Goal: Navigation & Orientation: Find specific page/section

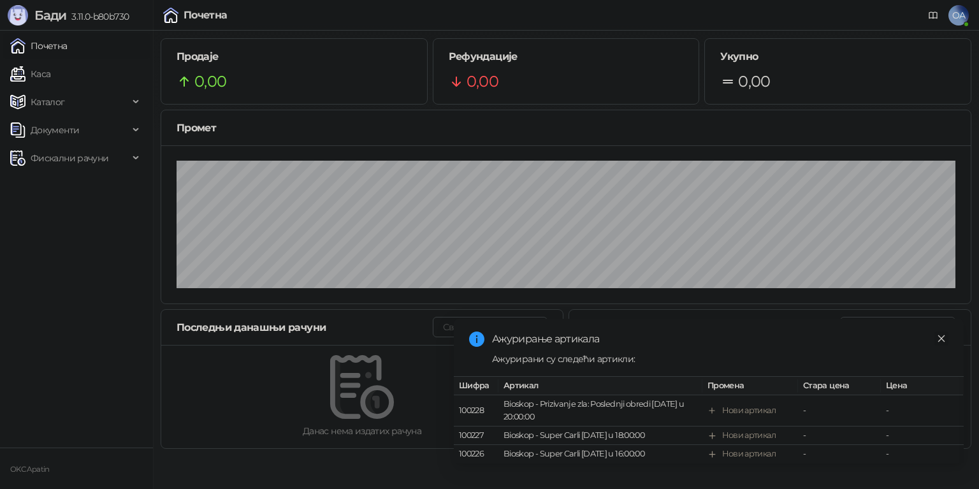
click at [941, 335] on icon "close" at bounding box center [941, 338] width 7 height 7
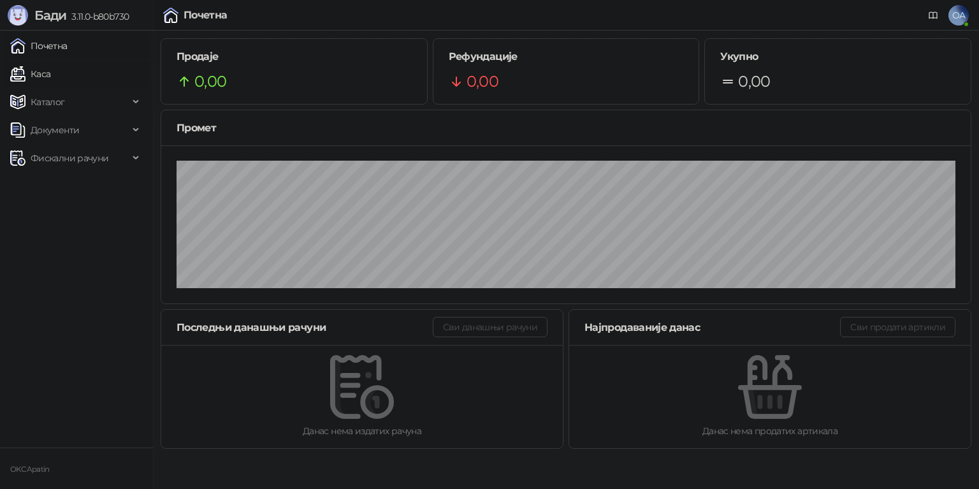
click at [50, 84] on link "Каса" at bounding box center [30, 73] width 40 height 25
click at [68, 50] on link "Почетна" at bounding box center [38, 45] width 57 height 25
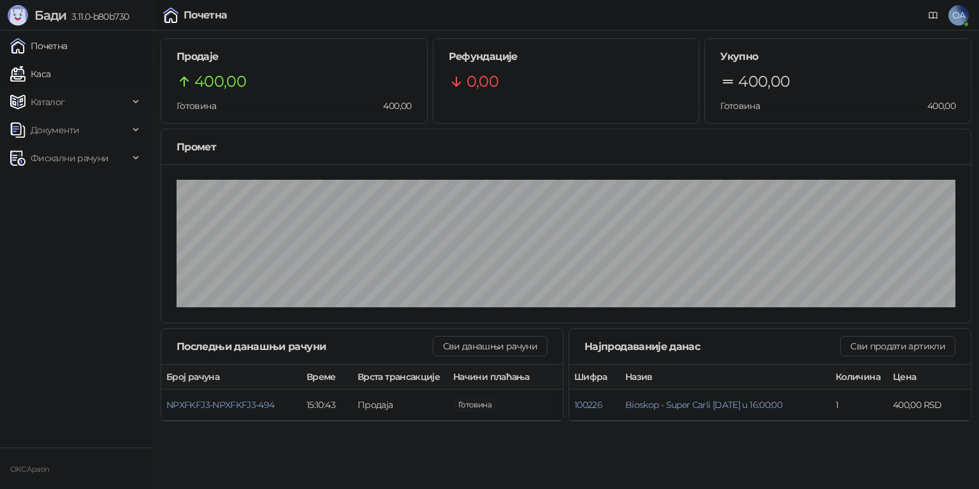
click at [50, 75] on link "Каса" at bounding box center [30, 73] width 40 height 25
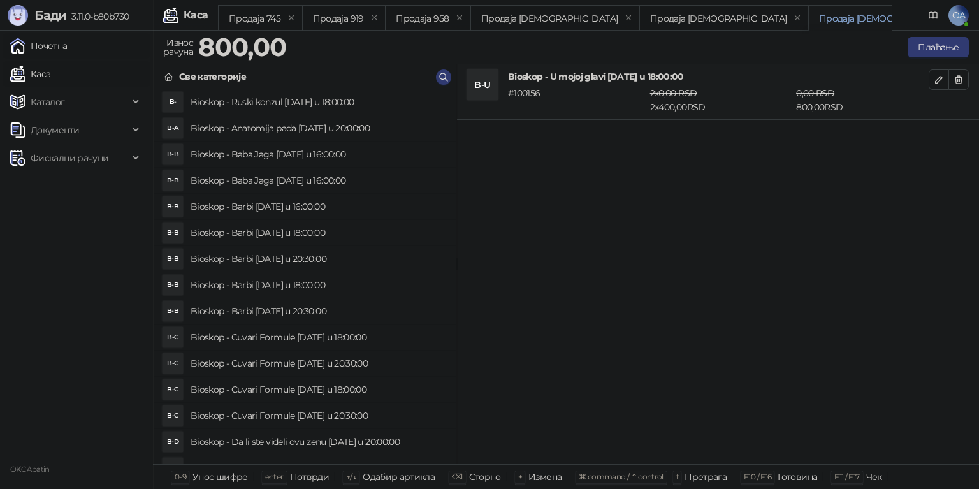
click at [48, 46] on link "Почетна" at bounding box center [38, 45] width 57 height 25
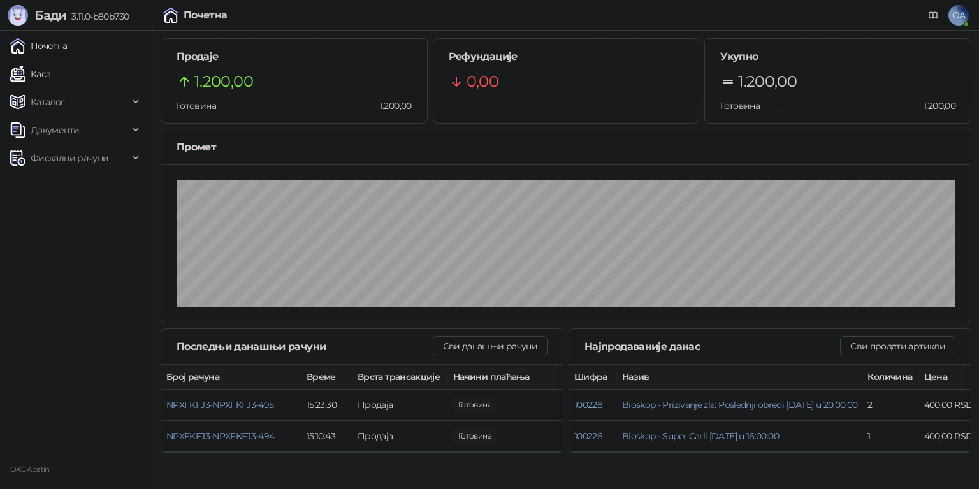
click at [40, 68] on link "Каса" at bounding box center [30, 73] width 40 height 25
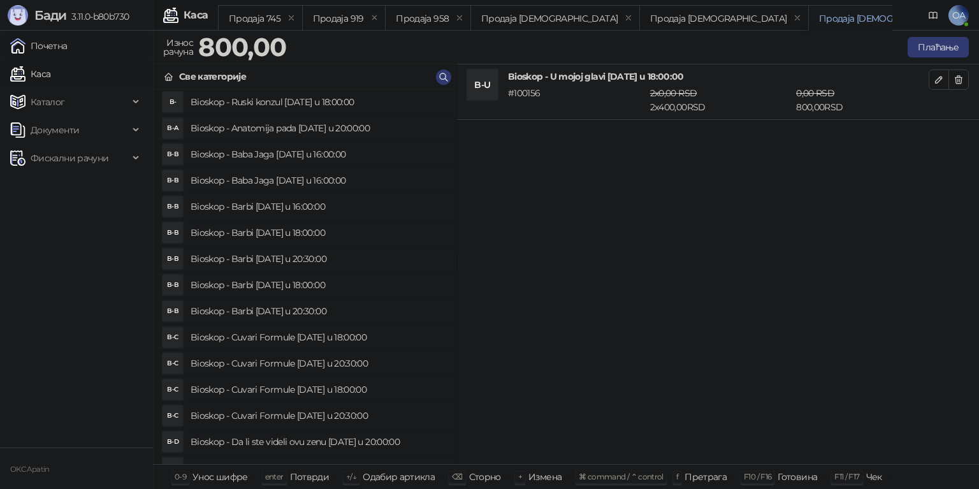
click at [53, 48] on link "Почетна" at bounding box center [38, 45] width 57 height 25
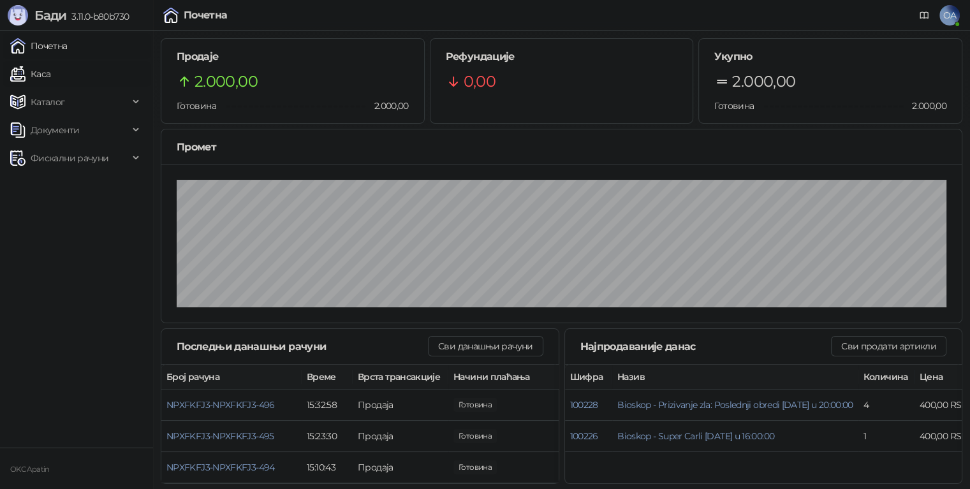
click at [44, 74] on link "Каса" at bounding box center [30, 73] width 40 height 25
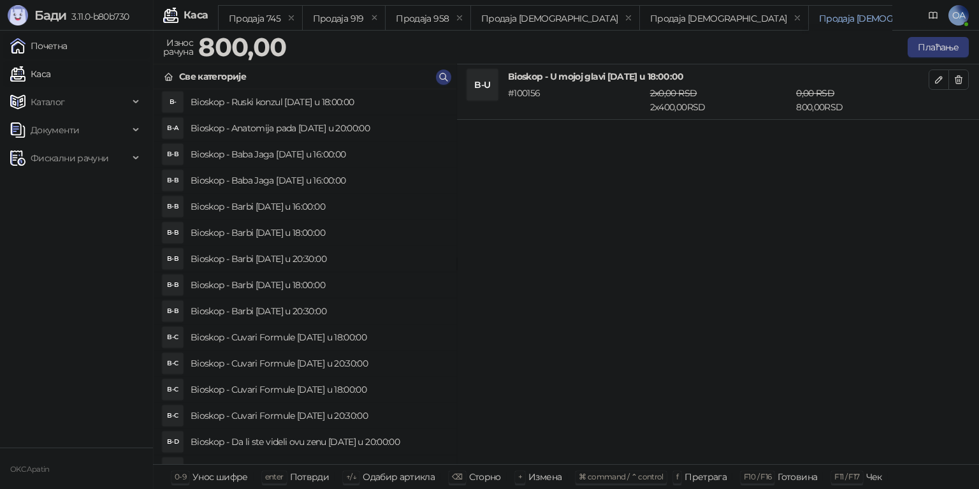
click at [50, 42] on link "Почетна" at bounding box center [38, 45] width 57 height 25
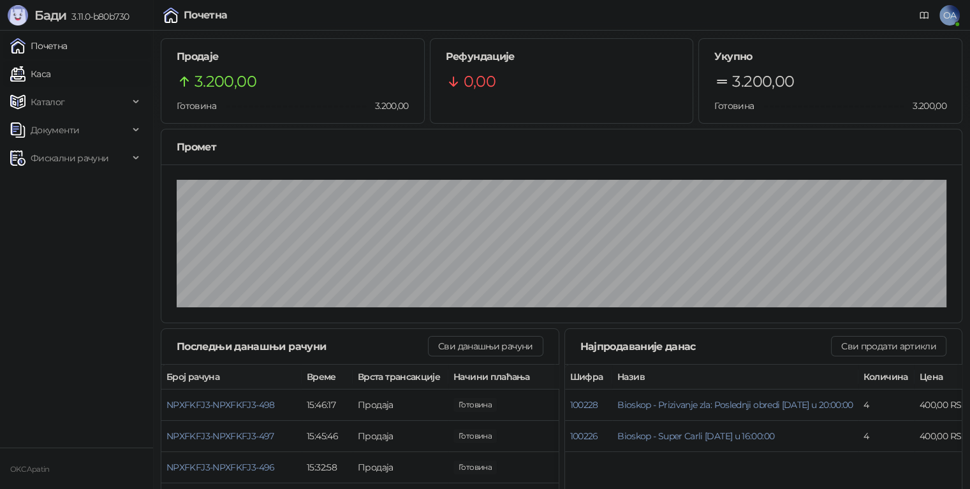
click at [43, 73] on link "Каса" at bounding box center [30, 73] width 40 height 25
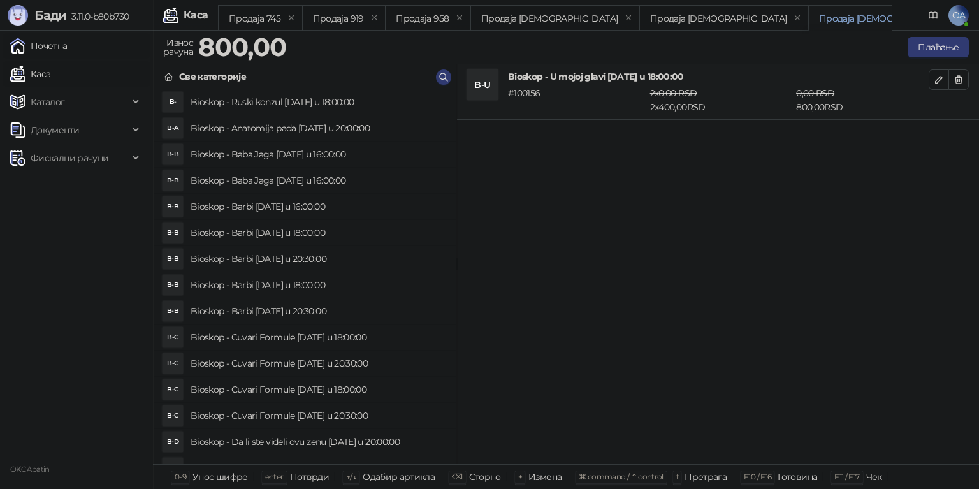
click at [48, 50] on link "Почетна" at bounding box center [38, 45] width 57 height 25
